Goal: Task Accomplishment & Management: Manage account settings

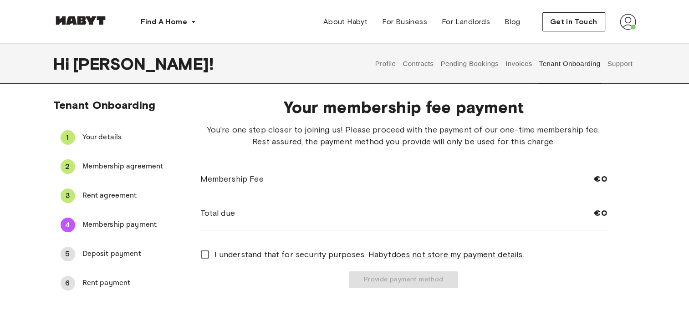
click at [168, 292] on div "6 Rent payment" at bounding box center [111, 283] width 117 height 22
click at [109, 195] on span "Rent agreement" at bounding box center [122, 195] width 81 height 11
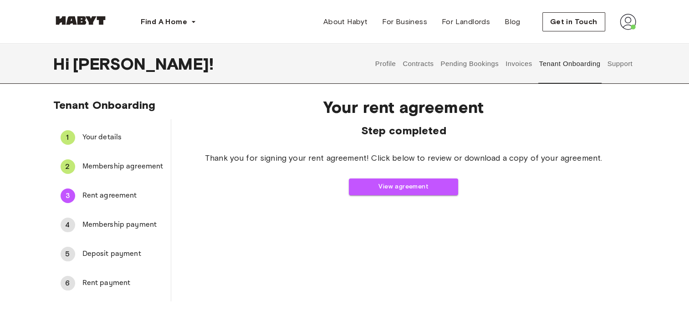
click at [126, 255] on span "Deposit payment" at bounding box center [122, 254] width 81 height 11
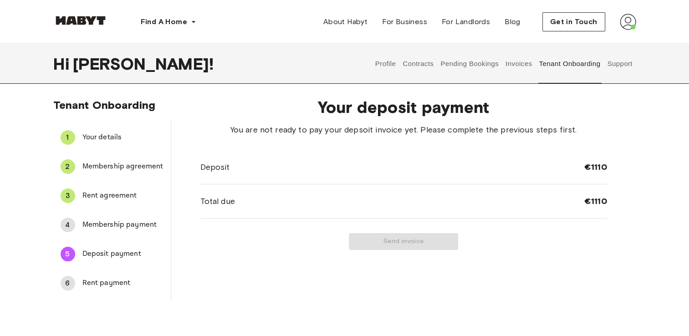
click at [384, 238] on div "Send invoice" at bounding box center [403, 241] width 406 height 17
click at [115, 139] on span "Your details" at bounding box center [122, 137] width 81 height 11
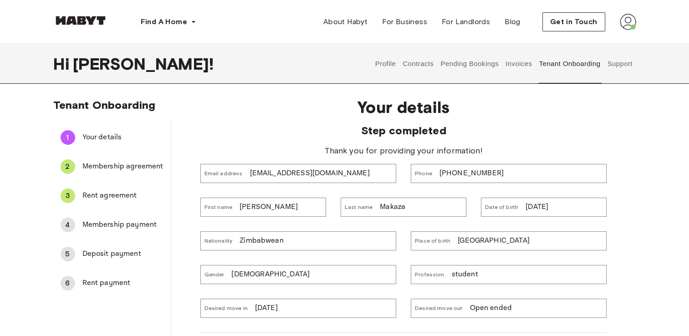
click at [107, 196] on span "Rent agreement" at bounding box center [122, 195] width 81 height 11
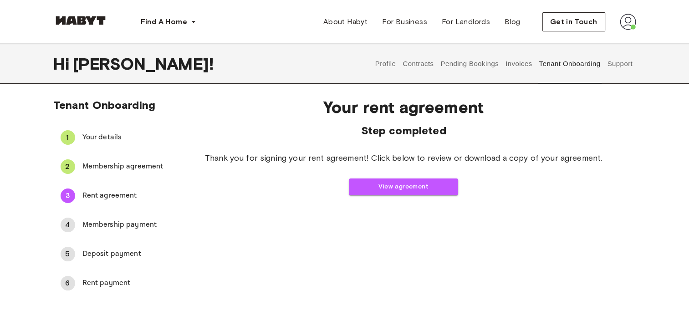
click at [99, 232] on div "4 Membership payment" at bounding box center [111, 225] width 117 height 22
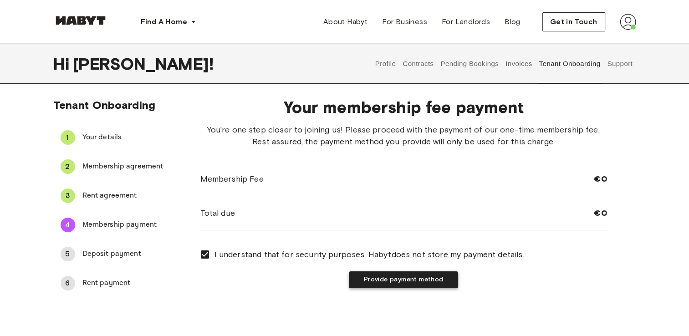
click at [374, 274] on button "Provide payment method" at bounding box center [403, 279] width 109 height 17
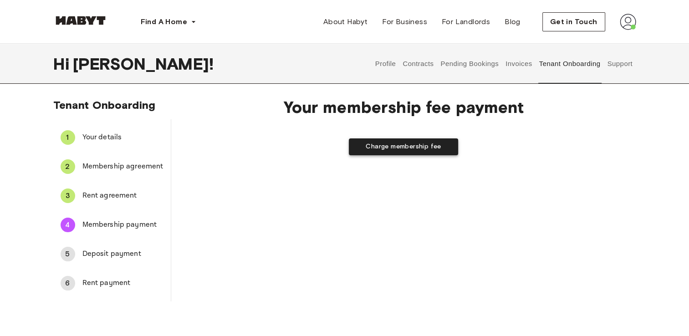
click at [404, 152] on div "Charge membership fee" at bounding box center [403, 139] width 406 height 31
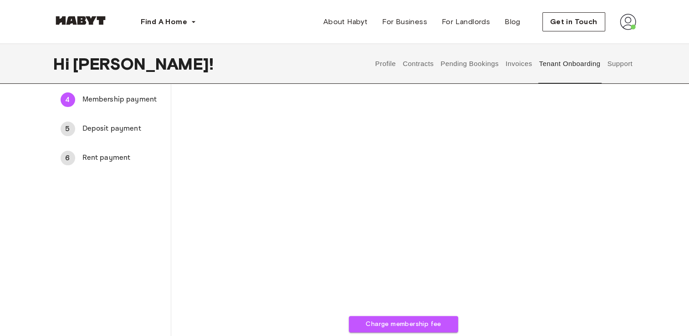
scroll to position [137, 0]
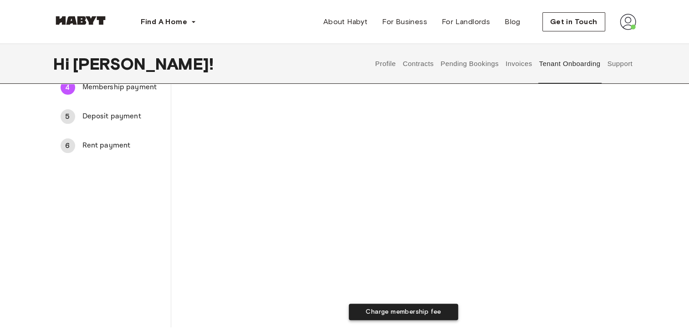
click at [420, 316] on button "Charge membership fee" at bounding box center [403, 312] width 109 height 17
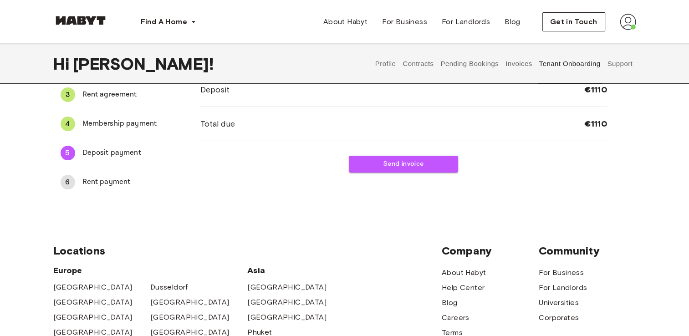
scroll to position [65, 0]
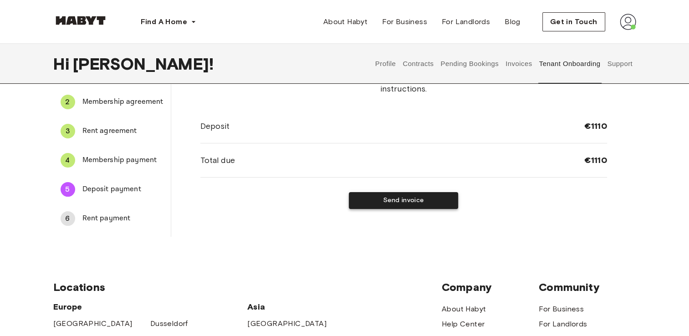
click at [398, 199] on button "Send invoice" at bounding box center [403, 200] width 109 height 17
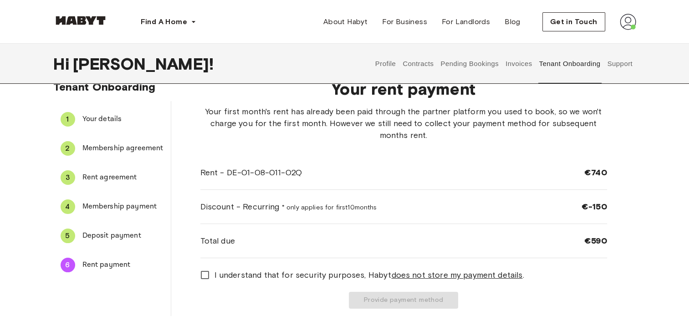
scroll to position [91, 0]
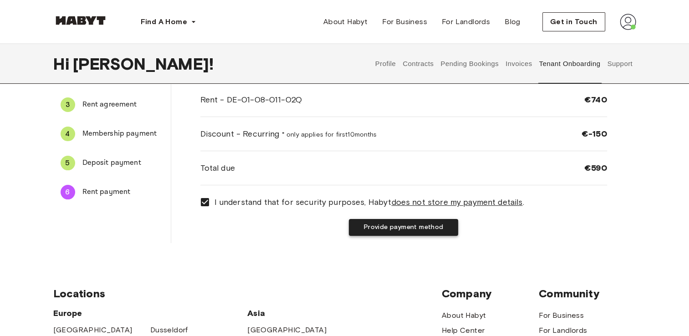
click at [403, 230] on button "Provide payment method" at bounding box center [403, 227] width 109 height 17
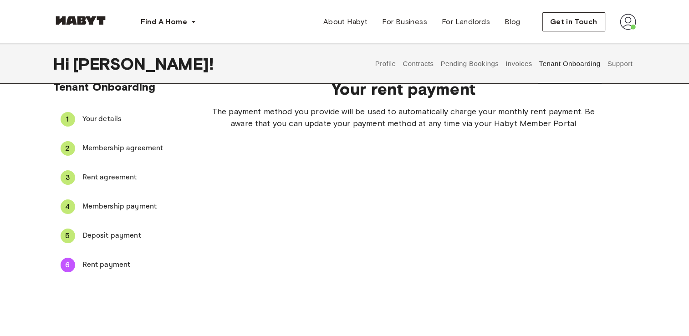
scroll to position [242, 0]
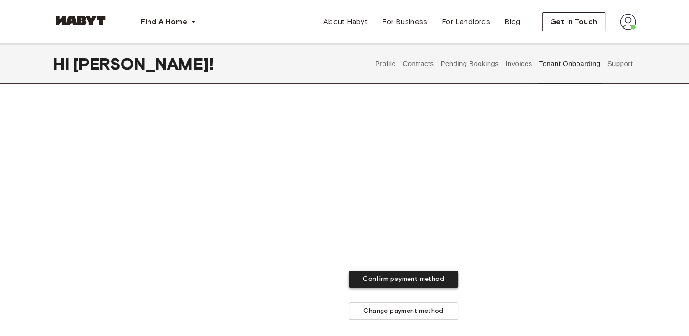
click at [388, 285] on button "Confirm payment method" at bounding box center [403, 279] width 109 height 17
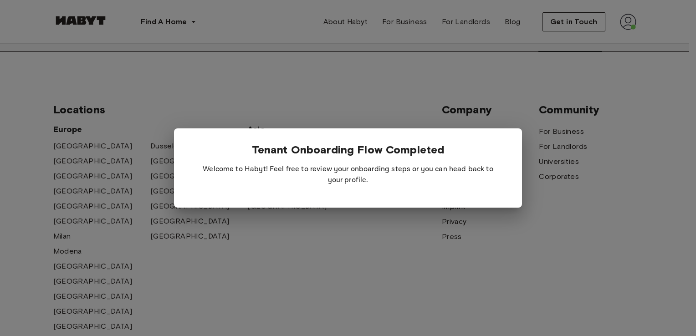
click at [458, 71] on div at bounding box center [348, 168] width 696 height 336
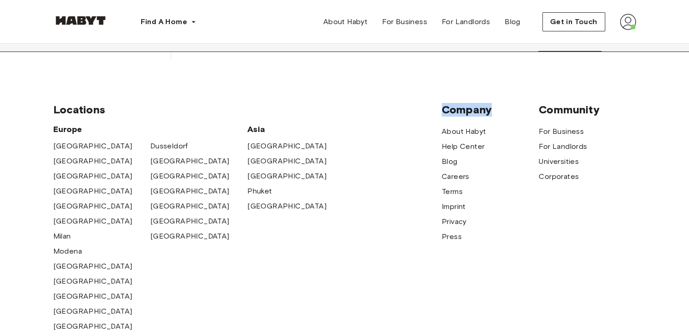
click at [458, 71] on div "Locations Europe Amsterdam Berlin Frankfurt Hamburg Lisbon Madrid Milan Modena …" at bounding box center [344, 218] width 583 height 304
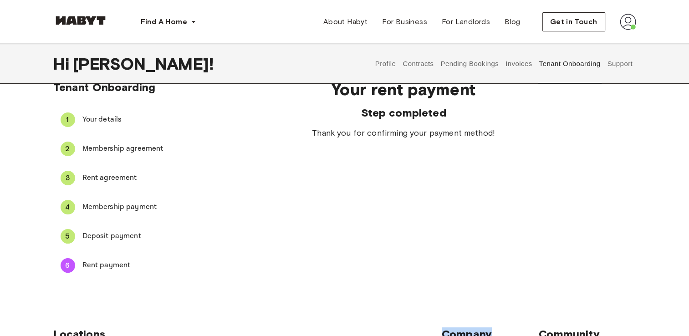
scroll to position [0, 0]
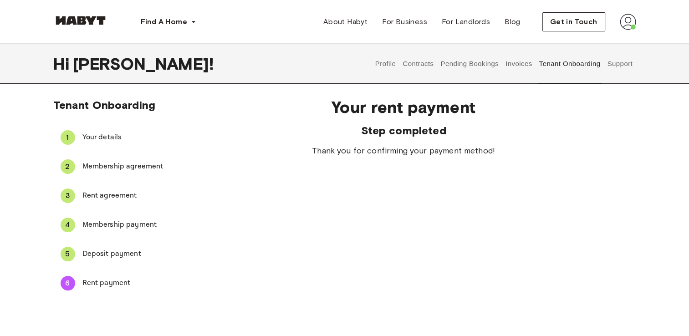
click at [100, 249] on span "Deposit payment" at bounding box center [122, 254] width 81 height 11
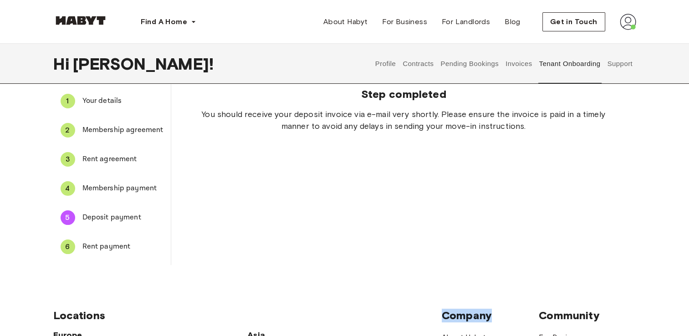
scroll to position [91, 0]
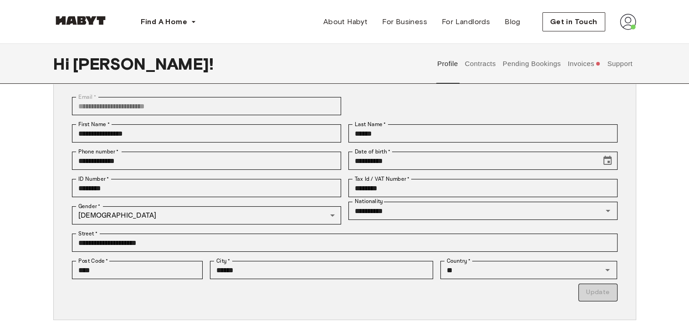
scroll to position [73, 0]
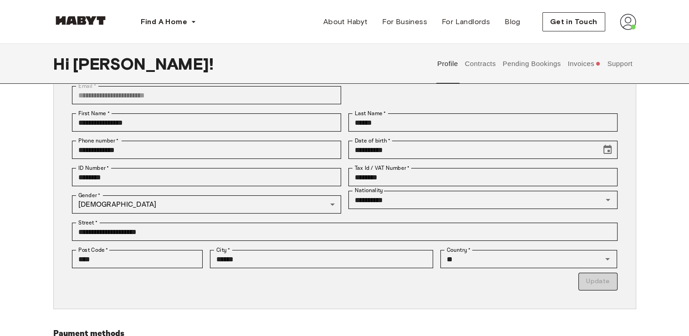
click at [478, 60] on button "Contracts" at bounding box center [479, 64] width 33 height 40
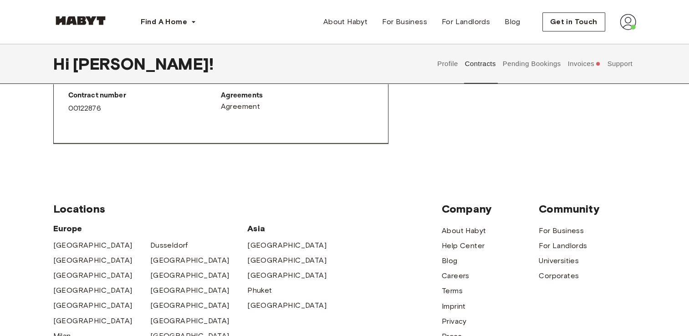
scroll to position [607, 0]
